Goal: Task Accomplishment & Management: Manage account settings

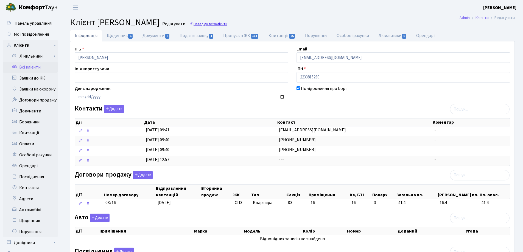
click at [227, 26] on link "Назад до всіх Клієнти" at bounding box center [209, 23] width 38 height 5
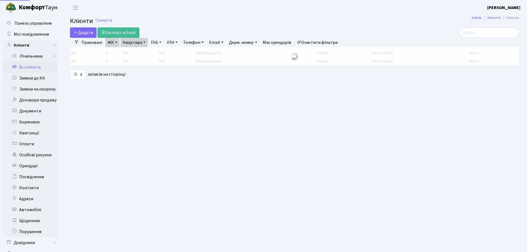
select select "25"
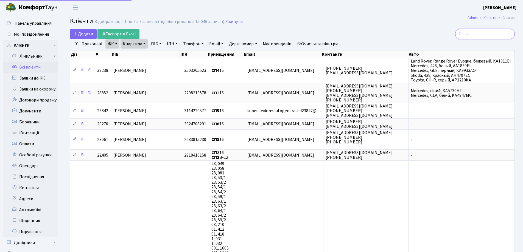
click at [488, 33] on input "search" at bounding box center [485, 34] width 60 height 10
click at [144, 43] on link "Квартира" at bounding box center [134, 43] width 27 height 9
click at [159, 52] on icon at bounding box center [158, 54] width 4 height 4
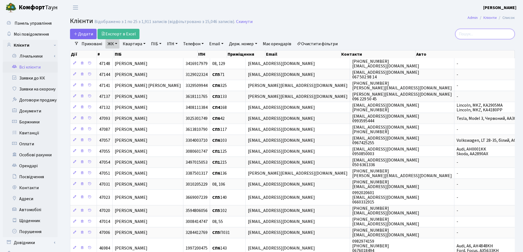
click at [475, 35] on input "search" at bounding box center [485, 34] width 60 height 10
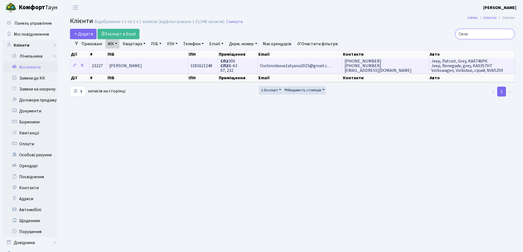
type input "Овчи"
click at [132, 68] on span "Овчиннікова Тетяна Валентинівна" at bounding box center [125, 66] width 33 height 6
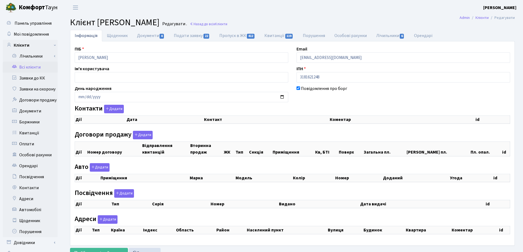
checkbox input "true"
select select "25"
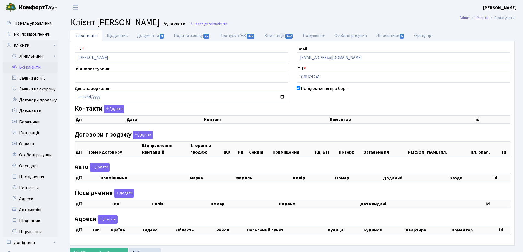
select select "25"
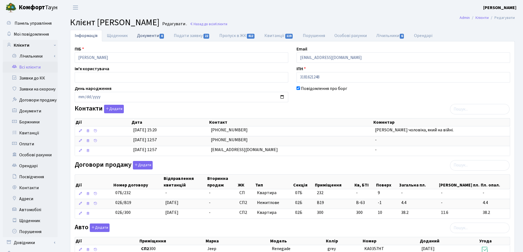
click at [145, 33] on link "Документи 4" at bounding box center [150, 35] width 37 height 11
select select "25"
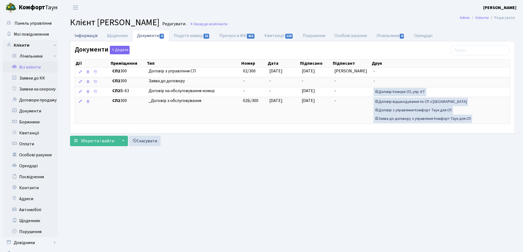
click at [87, 35] on link "Інформація" at bounding box center [86, 35] width 32 height 11
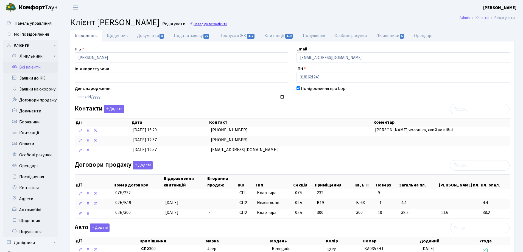
click at [227, 24] on link "Назад до всіх Клієнти" at bounding box center [209, 23] width 38 height 5
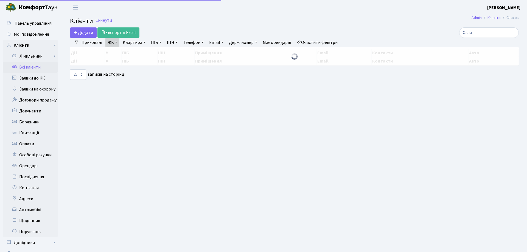
select select "25"
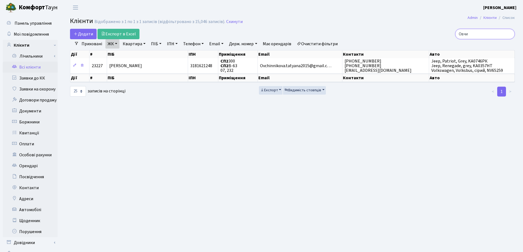
click at [509, 33] on input "Овчи" at bounding box center [485, 34] width 60 height 10
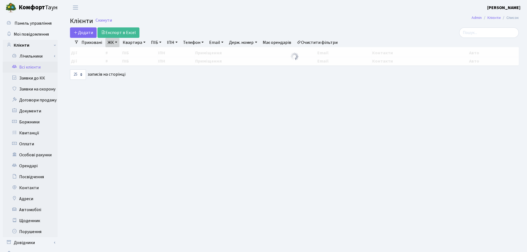
select select "25"
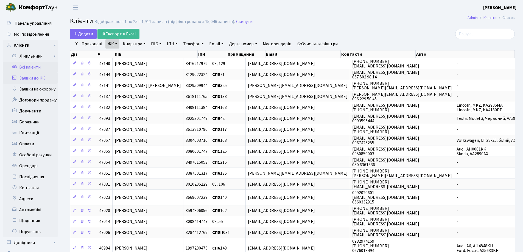
click at [24, 77] on link "Заявки до КК" at bounding box center [30, 78] width 55 height 11
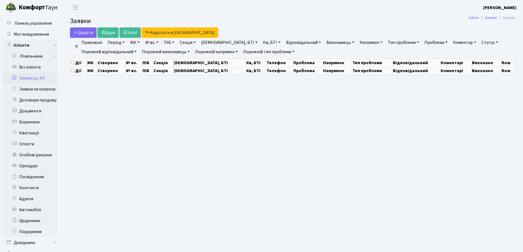
select select "25"
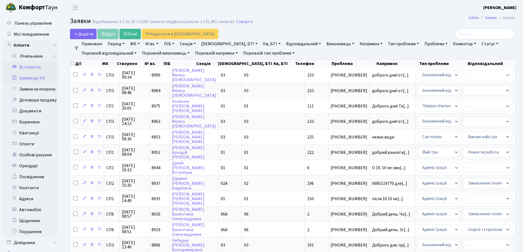
click at [33, 67] on link "Всі клієнти" at bounding box center [30, 67] width 55 height 11
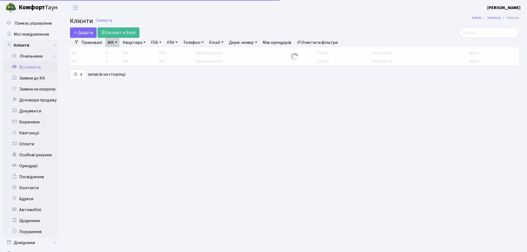
select select "25"
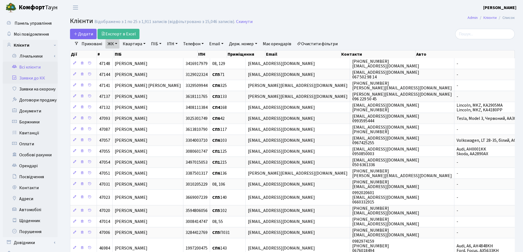
click at [33, 77] on link "Заявки до КК" at bounding box center [30, 78] width 55 height 11
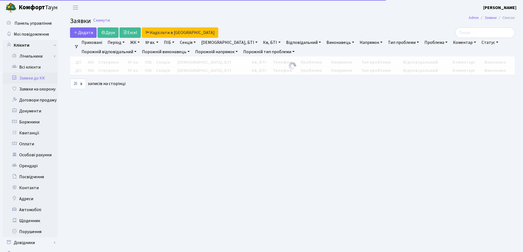
select select "25"
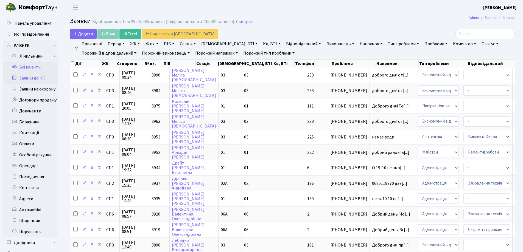
click at [28, 65] on link "Всі клієнти" at bounding box center [30, 67] width 55 height 11
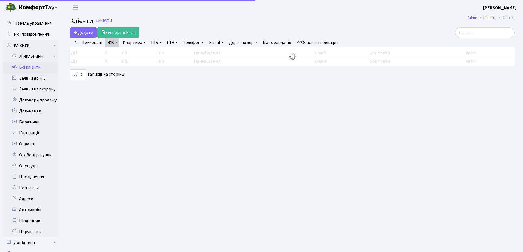
select select "25"
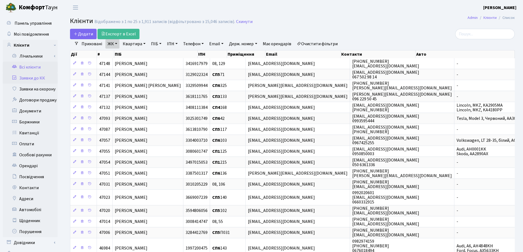
click at [26, 80] on link "Заявки до КК" at bounding box center [30, 78] width 55 height 11
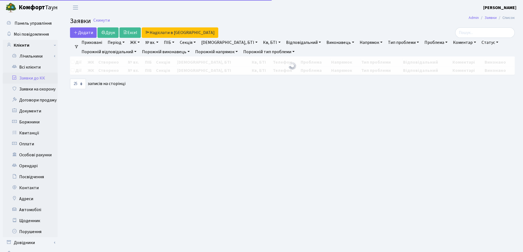
select select "25"
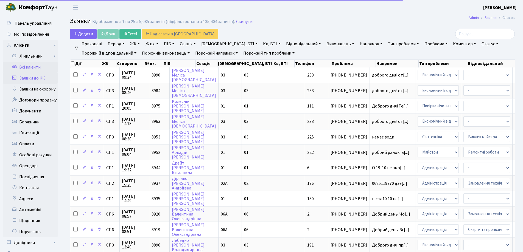
click at [26, 67] on link "Всі клієнти" at bounding box center [30, 67] width 55 height 11
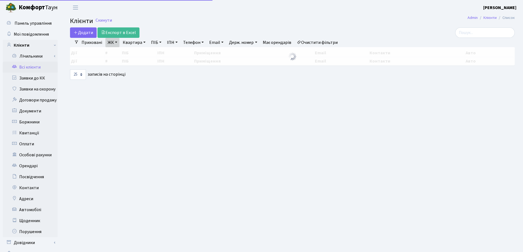
select select "25"
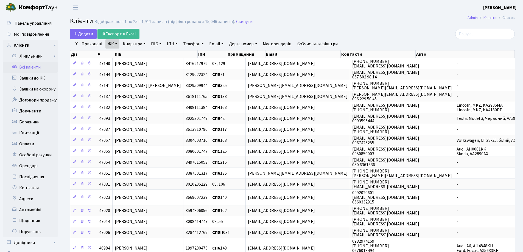
click at [375, 12] on header "Комфорт Таун Лоскутова В. С. Мій обліковий запис Вийти" at bounding box center [261, 7] width 523 height 15
click at [144, 44] on link "Квартира" at bounding box center [134, 43] width 27 height 9
type input "233"
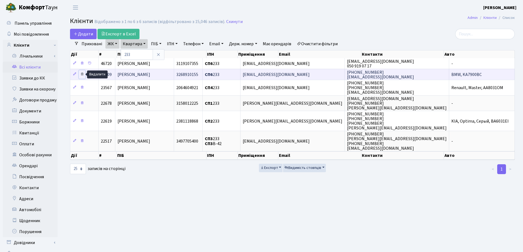
click at [84, 74] on link at bounding box center [82, 74] width 7 height 9
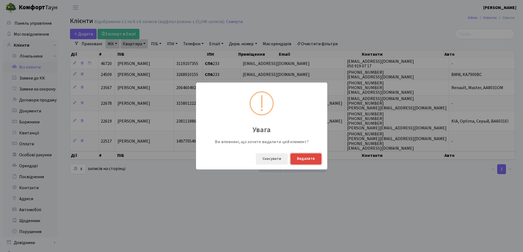
click at [299, 158] on button "Видалити" at bounding box center [305, 158] width 31 height 11
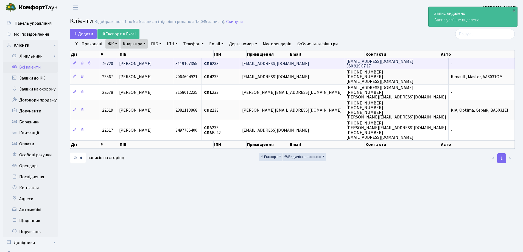
click at [173, 64] on td "[PERSON_NAME]" at bounding box center [145, 63] width 56 height 11
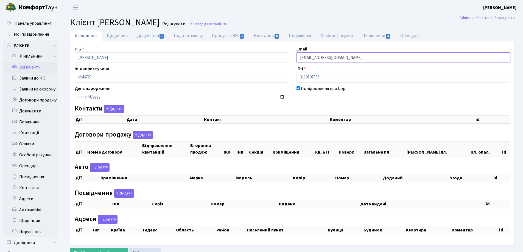
checkbox input "true"
drag, startPoint x: 0, startPoint y: 0, endPoint x: 353, endPoint y: 59, distance: 357.9
click at [353, 59] on input "[EMAIL_ADDRESS][DOMAIN_NAME]" at bounding box center [403, 57] width 214 height 10
select select "25"
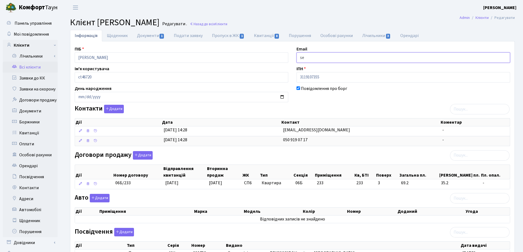
type input "s"
paste input "[EMAIL_ADDRESS][DOMAIN_NAME]"
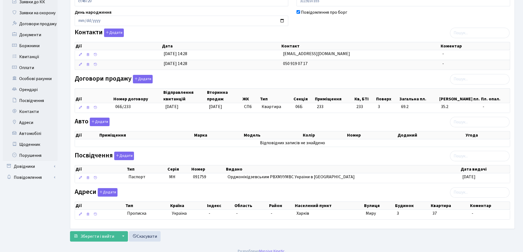
scroll to position [82, 0]
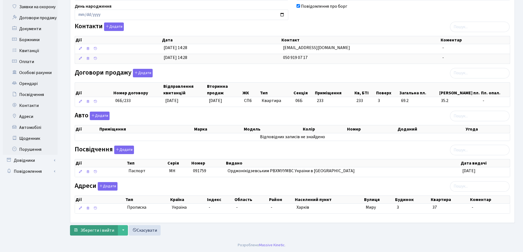
type input "[EMAIL_ADDRESS][DOMAIN_NAME]"
click at [88, 232] on span "Зберегти і вийти" at bounding box center [97, 231] width 34 height 6
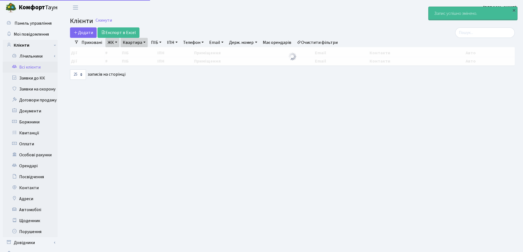
select select "25"
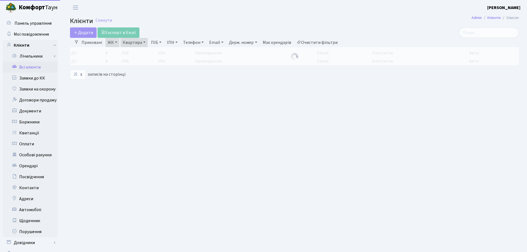
select select "25"
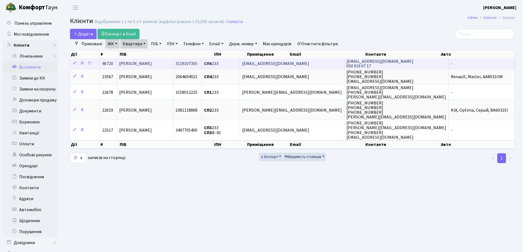
click at [152, 63] on span "[PERSON_NAME]" at bounding box center [135, 64] width 33 height 6
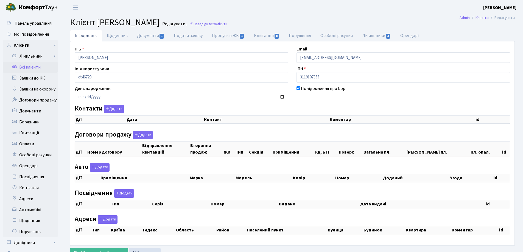
checkbox input "true"
select select "25"
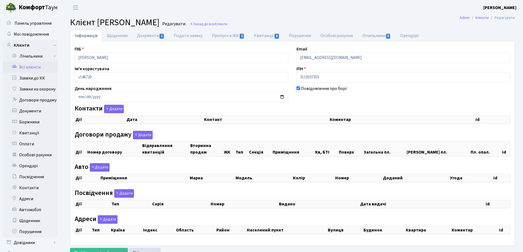
select select "25"
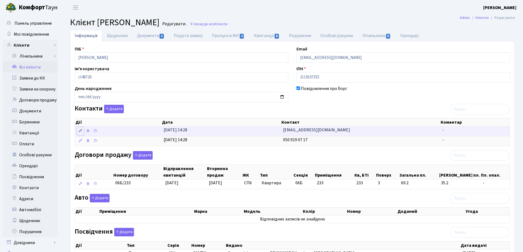
click at [81, 131] on icon at bounding box center [81, 131] width 4 height 4
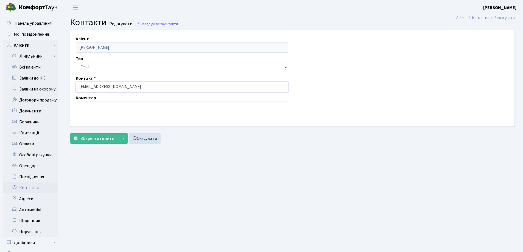
click at [139, 82] on input "[EMAIL_ADDRESS][DOMAIN_NAME]" at bounding box center [182, 87] width 212 height 10
type input "s"
paste input "[EMAIL_ADDRESS][DOMAIN_NAME]"
type input "[EMAIL_ADDRESS][DOMAIN_NAME]"
click at [95, 140] on span "Зберегти і вийти" at bounding box center [97, 139] width 34 height 6
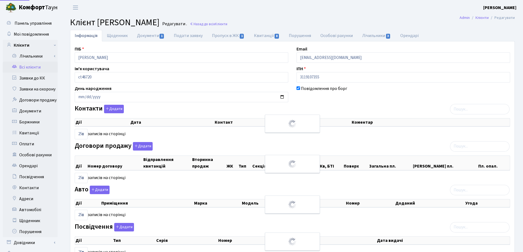
select select "25"
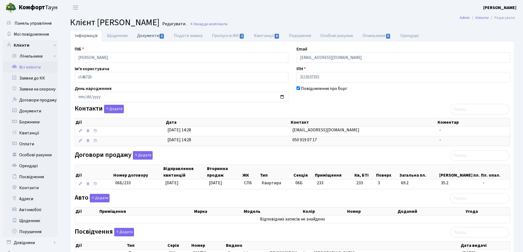
click at [144, 37] on link "Документи 1" at bounding box center [150, 35] width 37 height 11
select select "25"
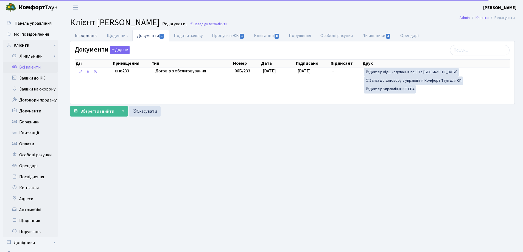
click at [81, 37] on link "Інформація" at bounding box center [86, 35] width 32 height 11
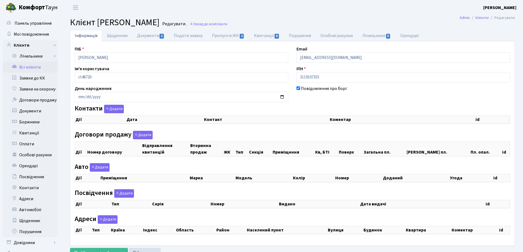
select select "25"
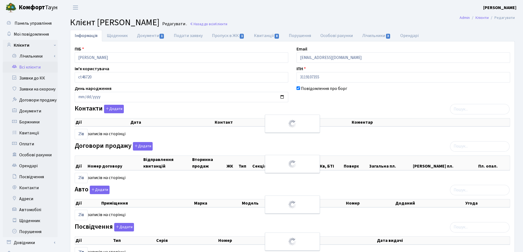
checkbox input "true"
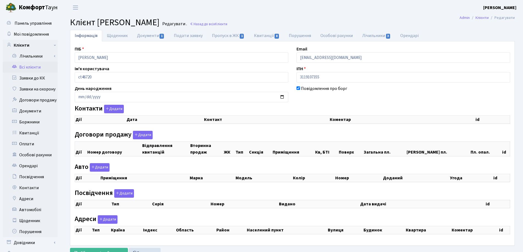
checkbox input "true"
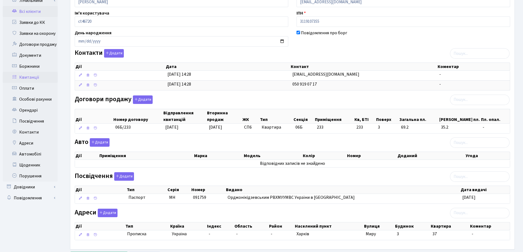
scroll to position [82, 0]
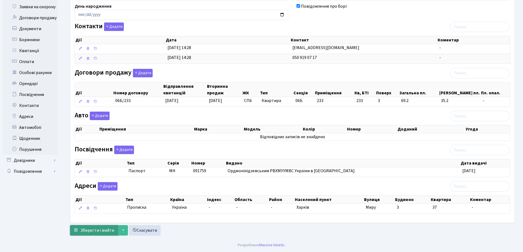
click at [99, 231] on span "Зберегти і вийти" at bounding box center [97, 231] width 34 height 6
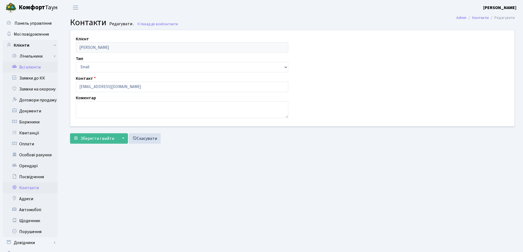
click at [24, 66] on link "Всі клієнти" at bounding box center [30, 67] width 55 height 11
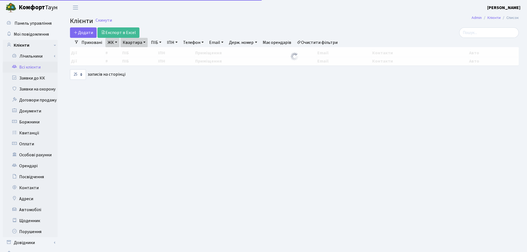
select select "25"
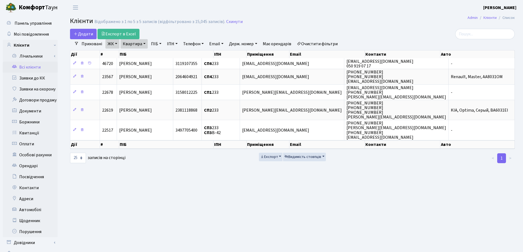
click at [142, 43] on link "Квартира" at bounding box center [134, 43] width 27 height 9
click at [161, 56] on icon at bounding box center [158, 54] width 4 height 4
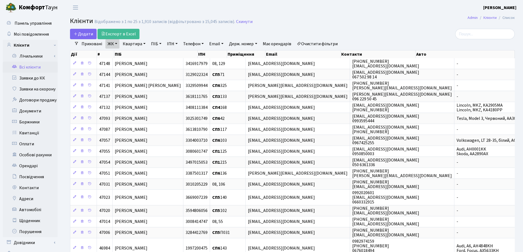
click at [143, 43] on link "Квартира" at bounding box center [134, 43] width 27 height 9
click at [147, 53] on input "text" at bounding box center [137, 54] width 32 height 10
type input "62"
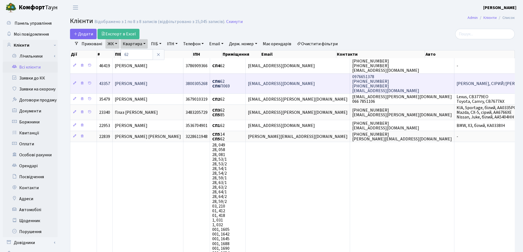
click at [147, 83] on span "Суворик Анастасія Олександрівна" at bounding box center [131, 84] width 33 height 6
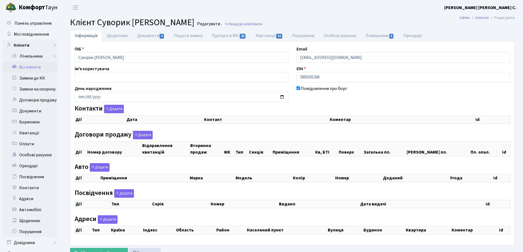
checkbox input "true"
select select "25"
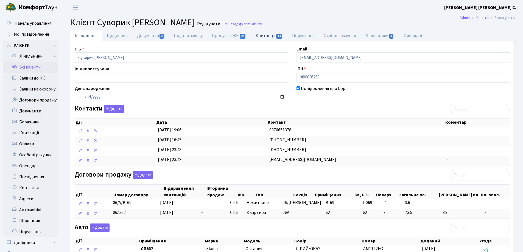
click at [267, 38] on link "Квитанції 11" at bounding box center [269, 35] width 37 height 11
select select "25"
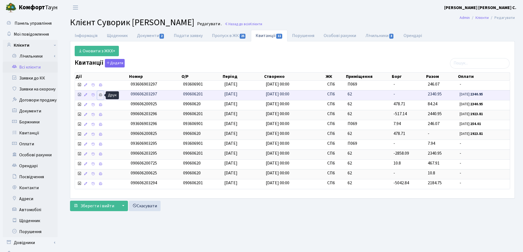
click at [100, 96] on icon at bounding box center [101, 95] width 4 height 4
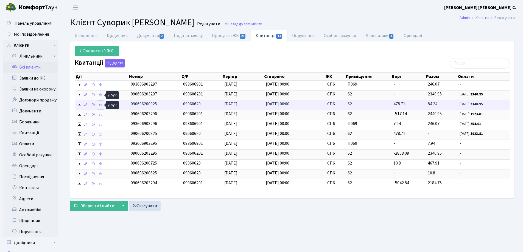
click at [102, 105] on icon at bounding box center [101, 105] width 4 height 4
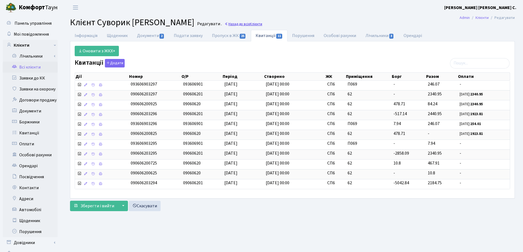
click at [262, 25] on link "Назад до всіх Клієнти" at bounding box center [244, 23] width 38 height 5
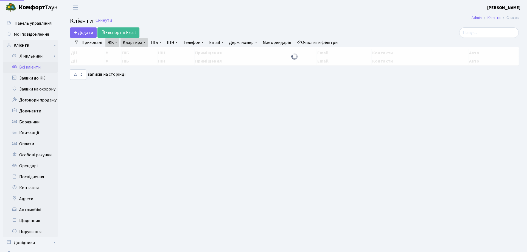
select select "25"
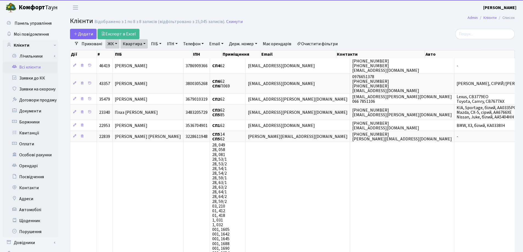
click at [144, 45] on link "Квартира" at bounding box center [134, 43] width 27 height 9
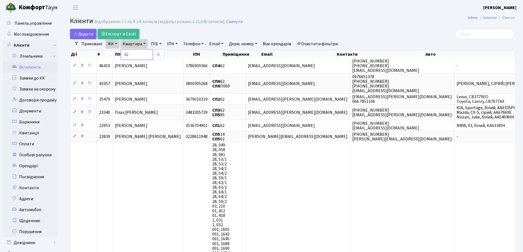
click at [143, 56] on input "62" at bounding box center [137, 54] width 32 height 10
type input "6"
type input "248"
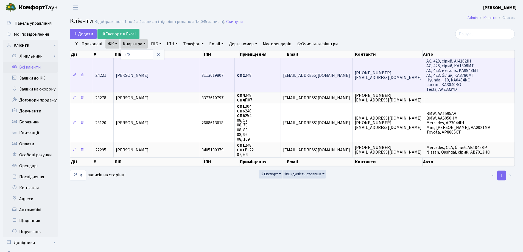
click at [148, 76] on span "[PERSON_NAME]" at bounding box center [132, 75] width 33 height 6
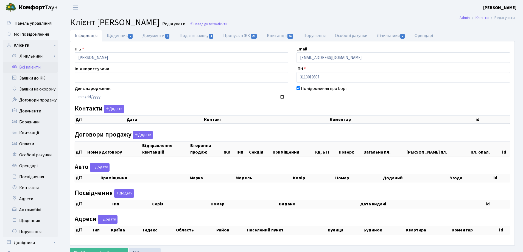
select select "25"
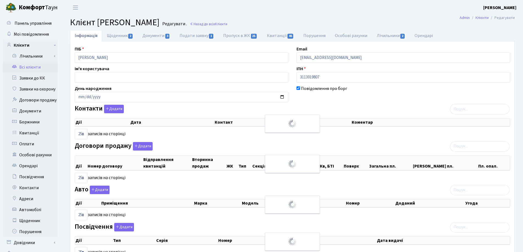
checkbox input "true"
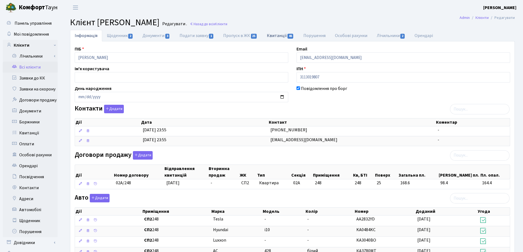
click at [277, 36] on link "Квитанції 45" at bounding box center [280, 35] width 37 height 11
select select "25"
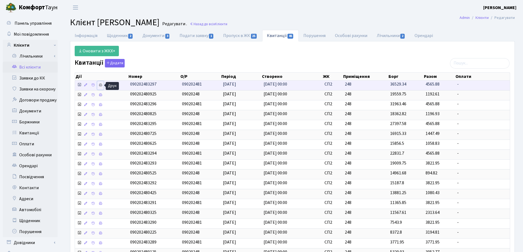
click at [99, 85] on icon at bounding box center [101, 85] width 4 height 4
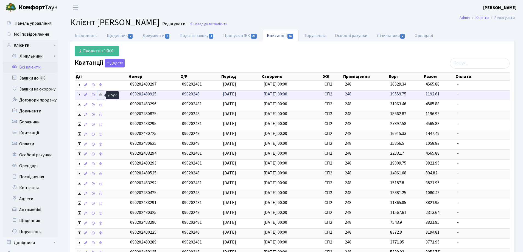
click at [100, 94] on icon at bounding box center [101, 95] width 4 height 4
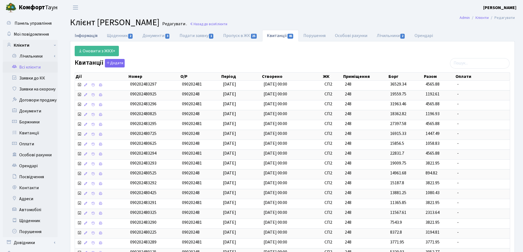
click at [77, 34] on link "Інформація" at bounding box center [86, 35] width 32 height 11
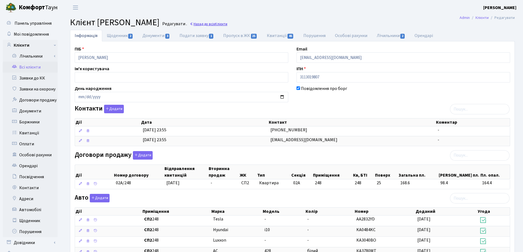
click at [227, 24] on link "Назад до всіх Клієнти" at bounding box center [209, 23] width 38 height 5
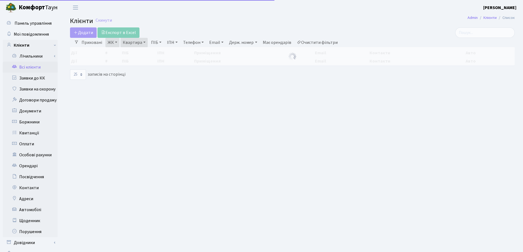
select select "25"
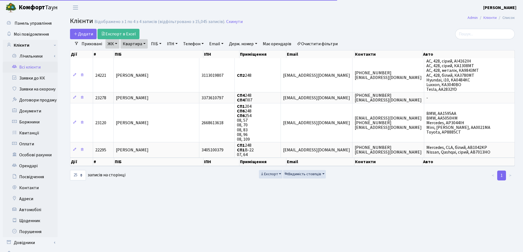
click at [144, 43] on link "Квартира" at bounding box center [134, 43] width 27 height 9
click at [145, 53] on input "248" at bounding box center [137, 54] width 32 height 10
type input "247"
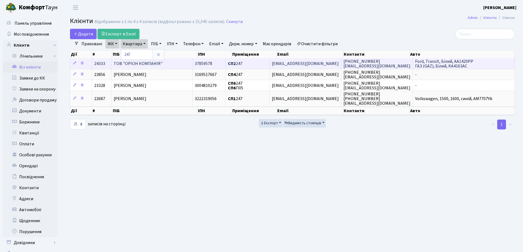
click at [175, 61] on td "ТОВ "ОРІОН КОМПАНІЯ"" at bounding box center [151, 63] width 81 height 11
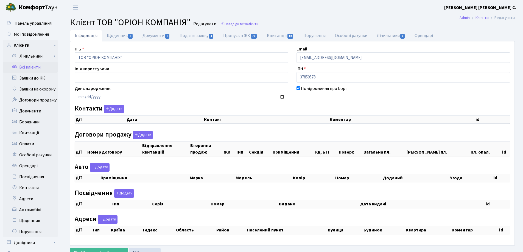
click at [272, 37] on link "Квитанції 84" at bounding box center [280, 36] width 37 height 12
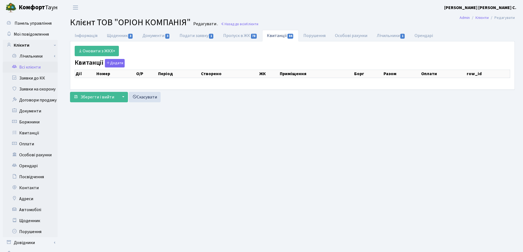
select select "25"
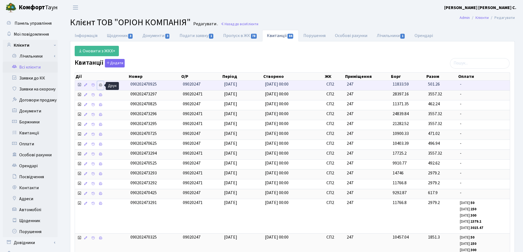
click at [101, 85] on icon at bounding box center [101, 85] width 4 height 4
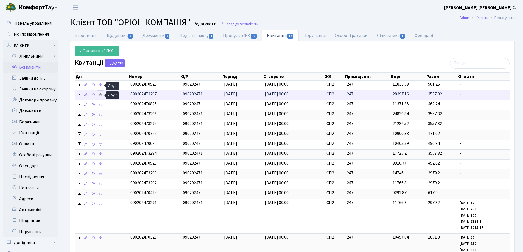
click at [100, 95] on icon at bounding box center [101, 95] width 4 height 4
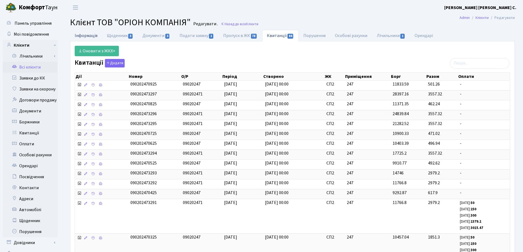
click at [86, 35] on link "Інформація" at bounding box center [86, 35] width 32 height 11
select select "25"
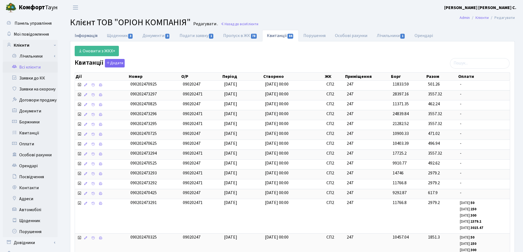
select select "25"
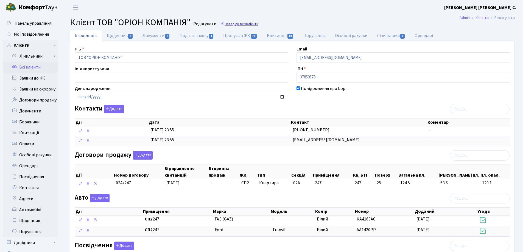
click at [235, 23] on link "Назад до всіх Клієнти" at bounding box center [240, 23] width 38 height 5
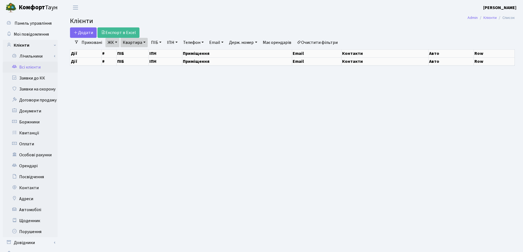
select select "25"
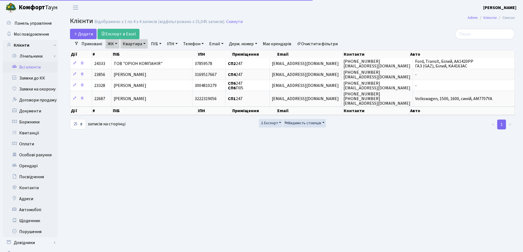
click at [145, 44] on link "Квартира" at bounding box center [134, 43] width 27 height 9
click at [160, 55] on icon at bounding box center [158, 54] width 4 height 4
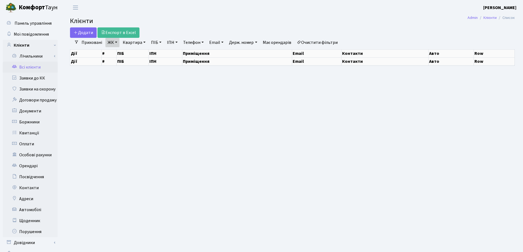
select select "25"
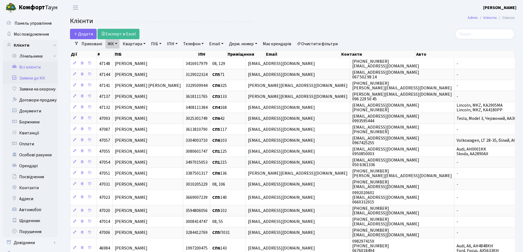
click at [26, 78] on link "Заявки до КК" at bounding box center [30, 78] width 55 height 11
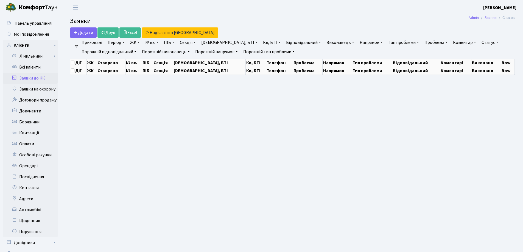
select select "25"
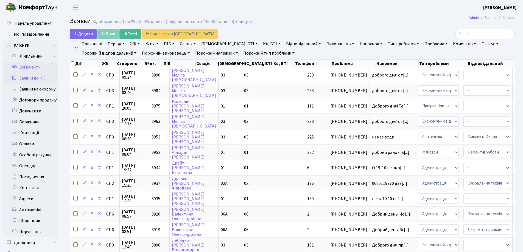
click at [31, 66] on link "Всі клієнти" at bounding box center [30, 67] width 55 height 11
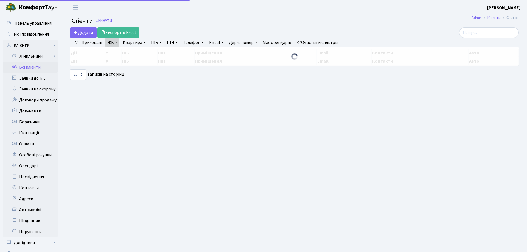
select select "25"
